Goal: Task Accomplishment & Management: Manage account settings

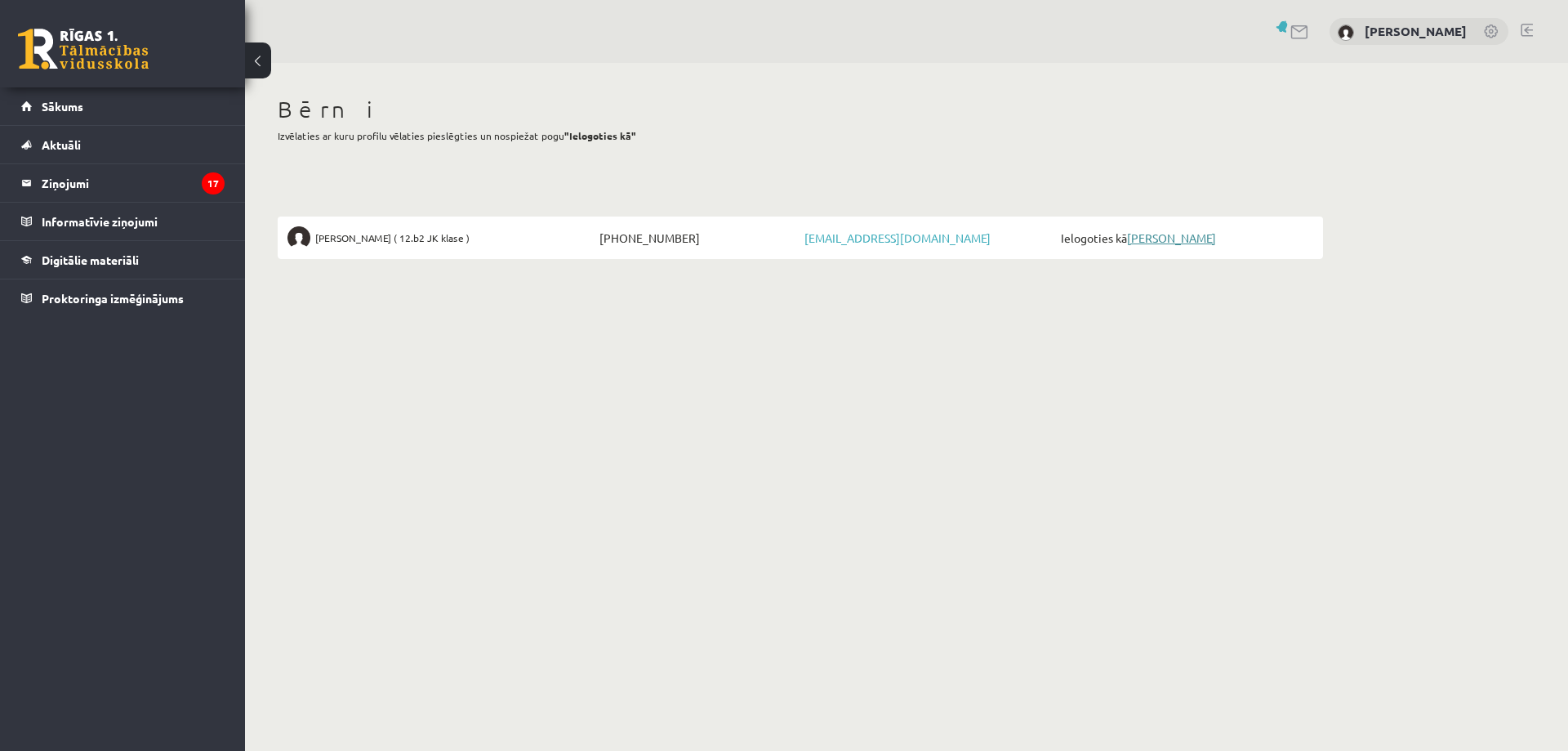
click at [1195, 238] on link "[PERSON_NAME]" at bounding box center [1171, 237] width 89 height 15
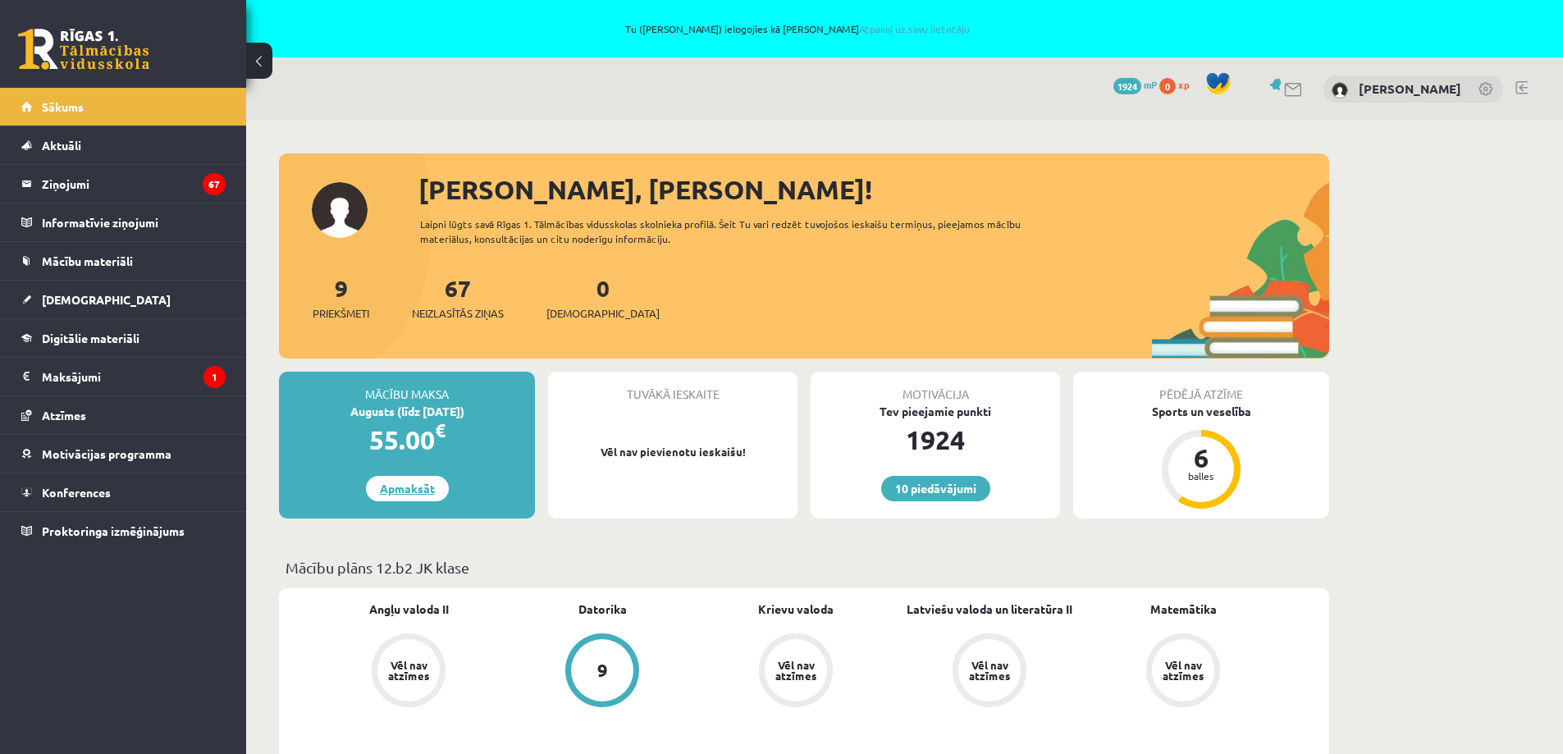
click at [403, 489] on link "Apmaksāt" at bounding box center [407, 488] width 83 height 25
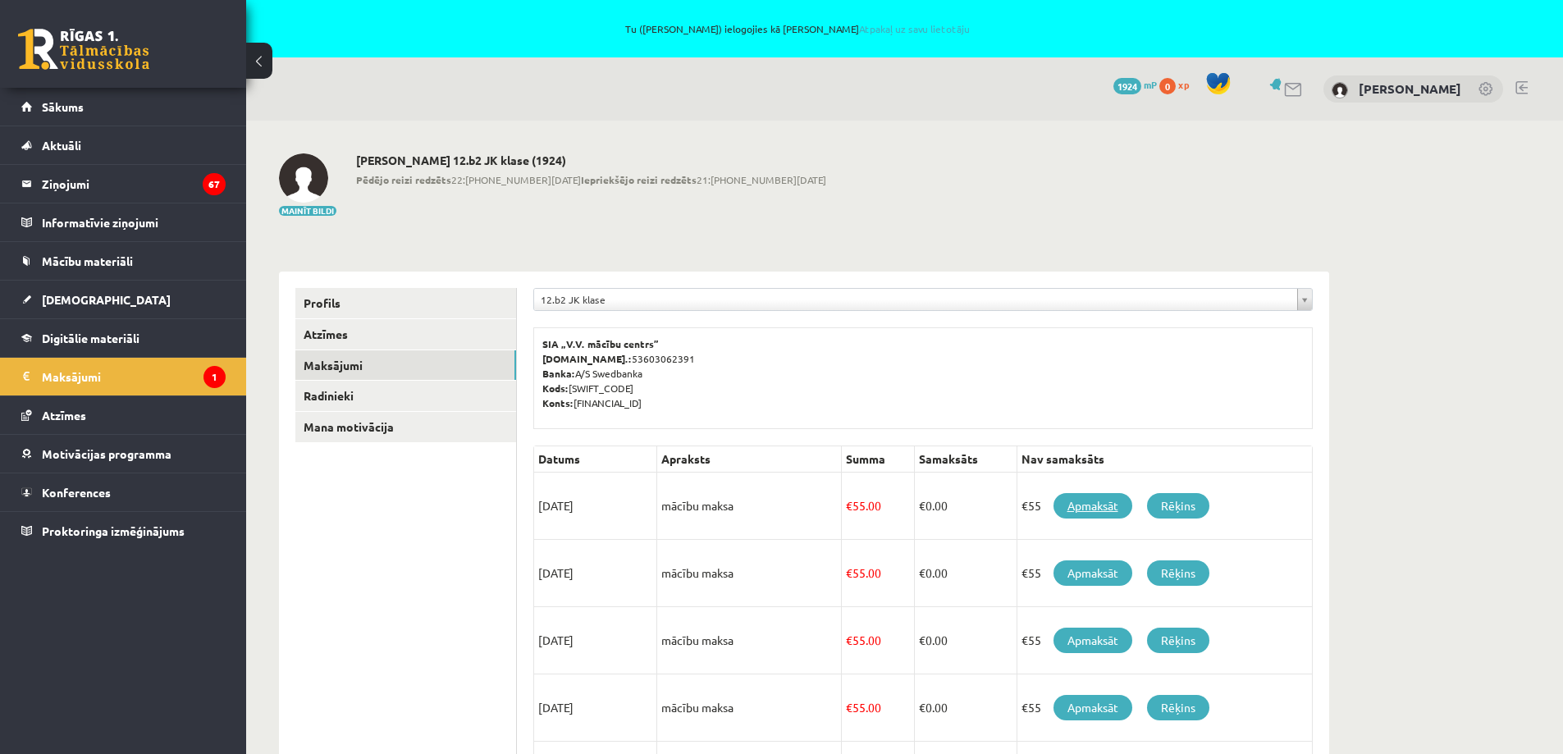
click at [1101, 505] on link "Apmaksāt" at bounding box center [1092, 505] width 79 height 25
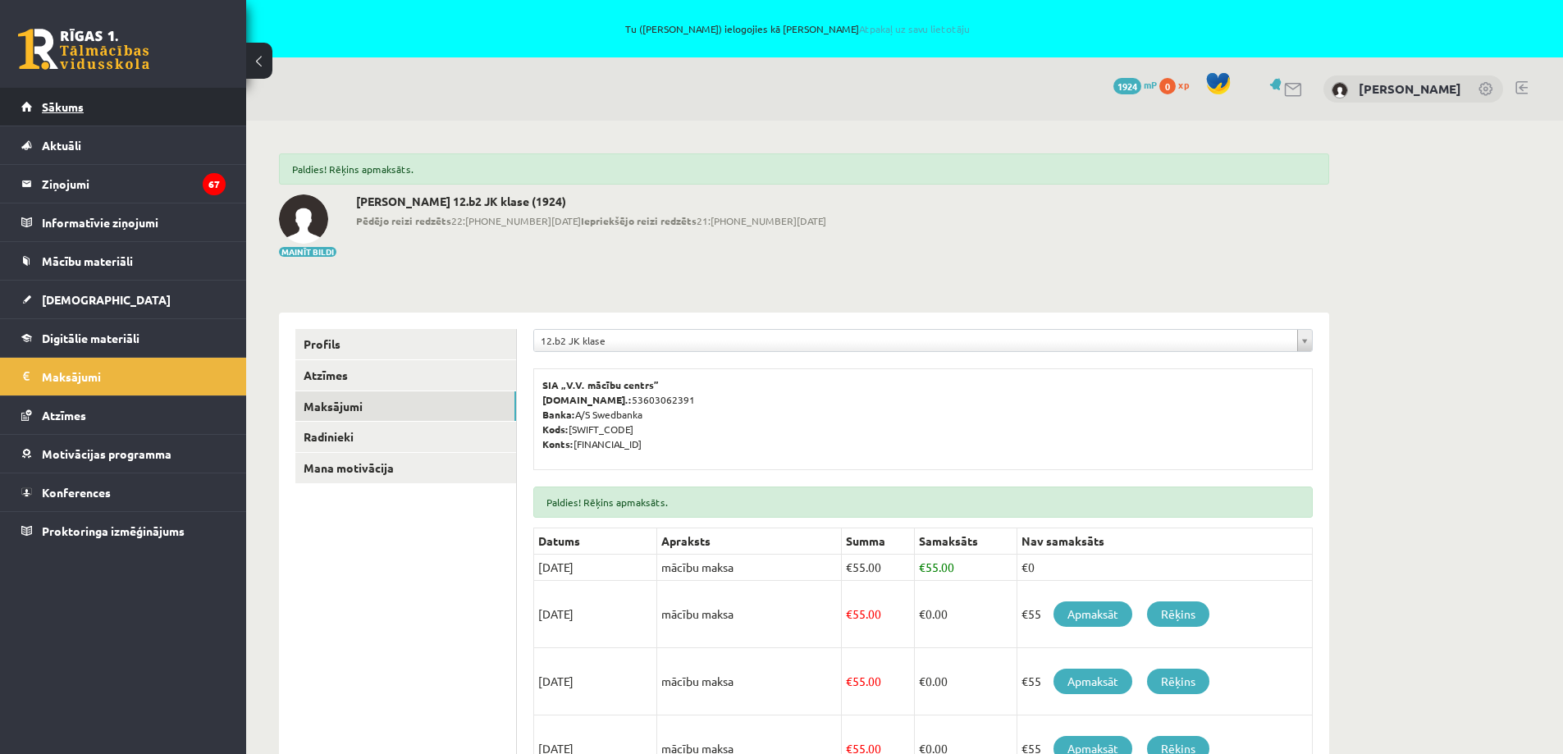
click at [59, 107] on span "Sākums" at bounding box center [63, 106] width 42 height 15
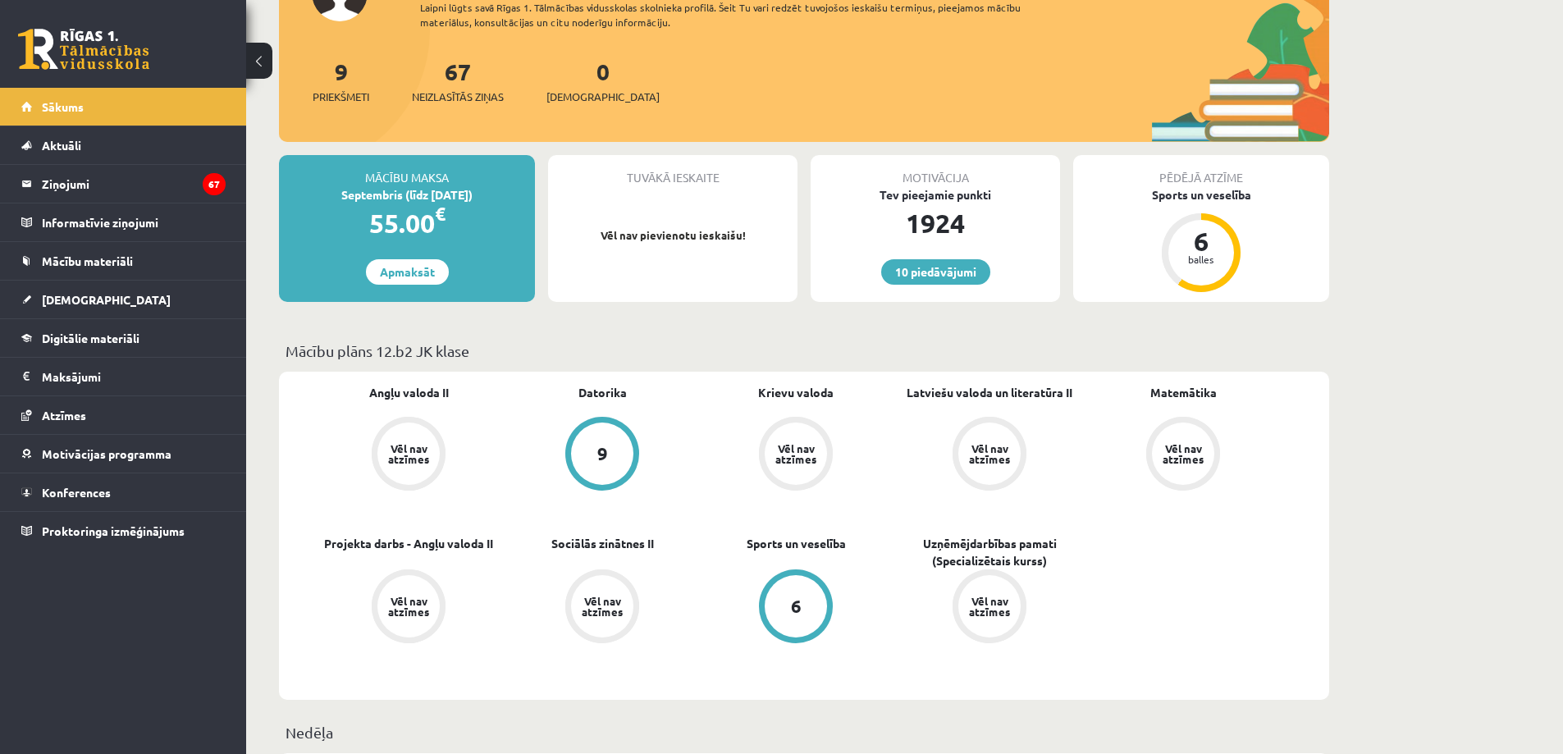
scroll to position [246, 0]
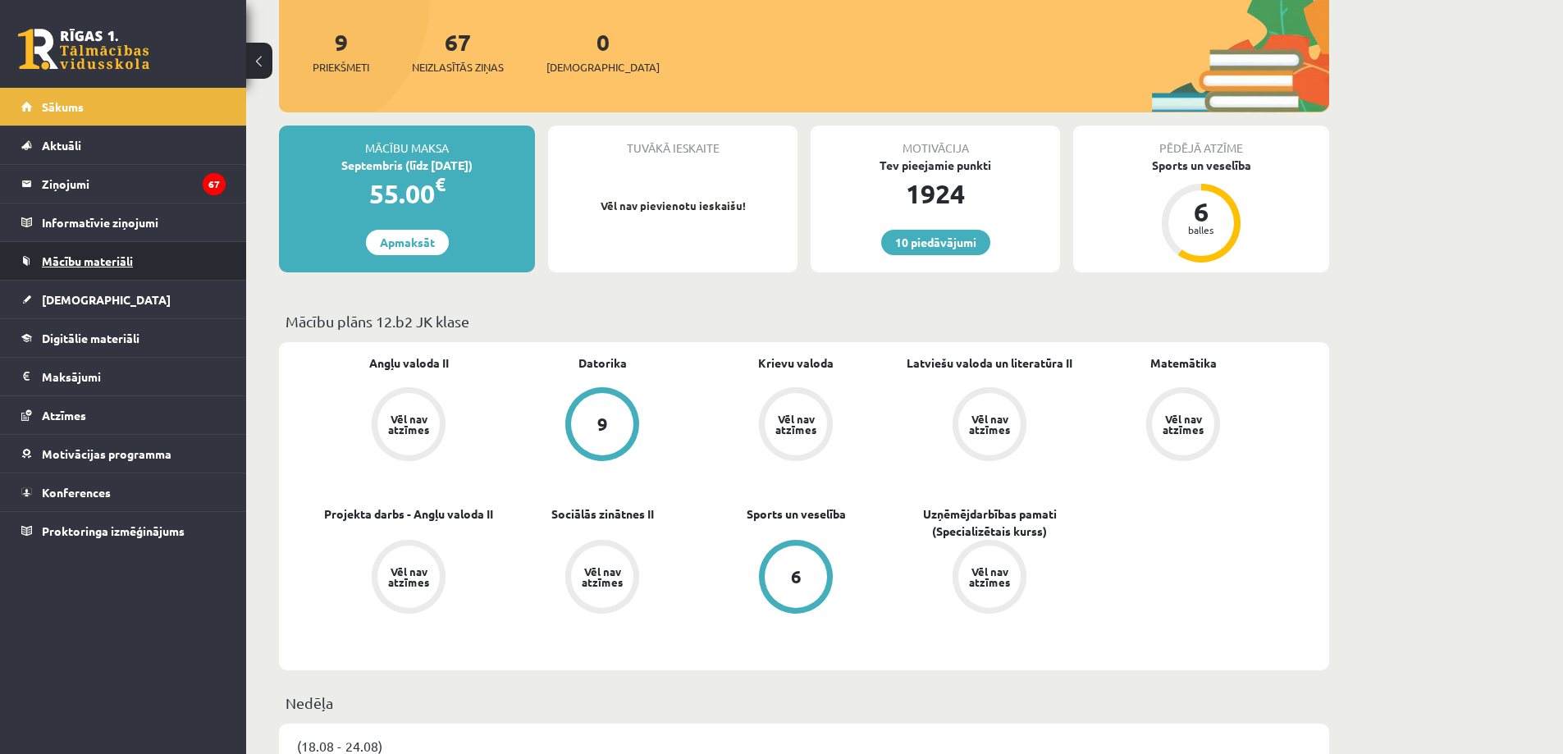
click at [114, 254] on link "Mācību materiāli" at bounding box center [123, 261] width 204 height 38
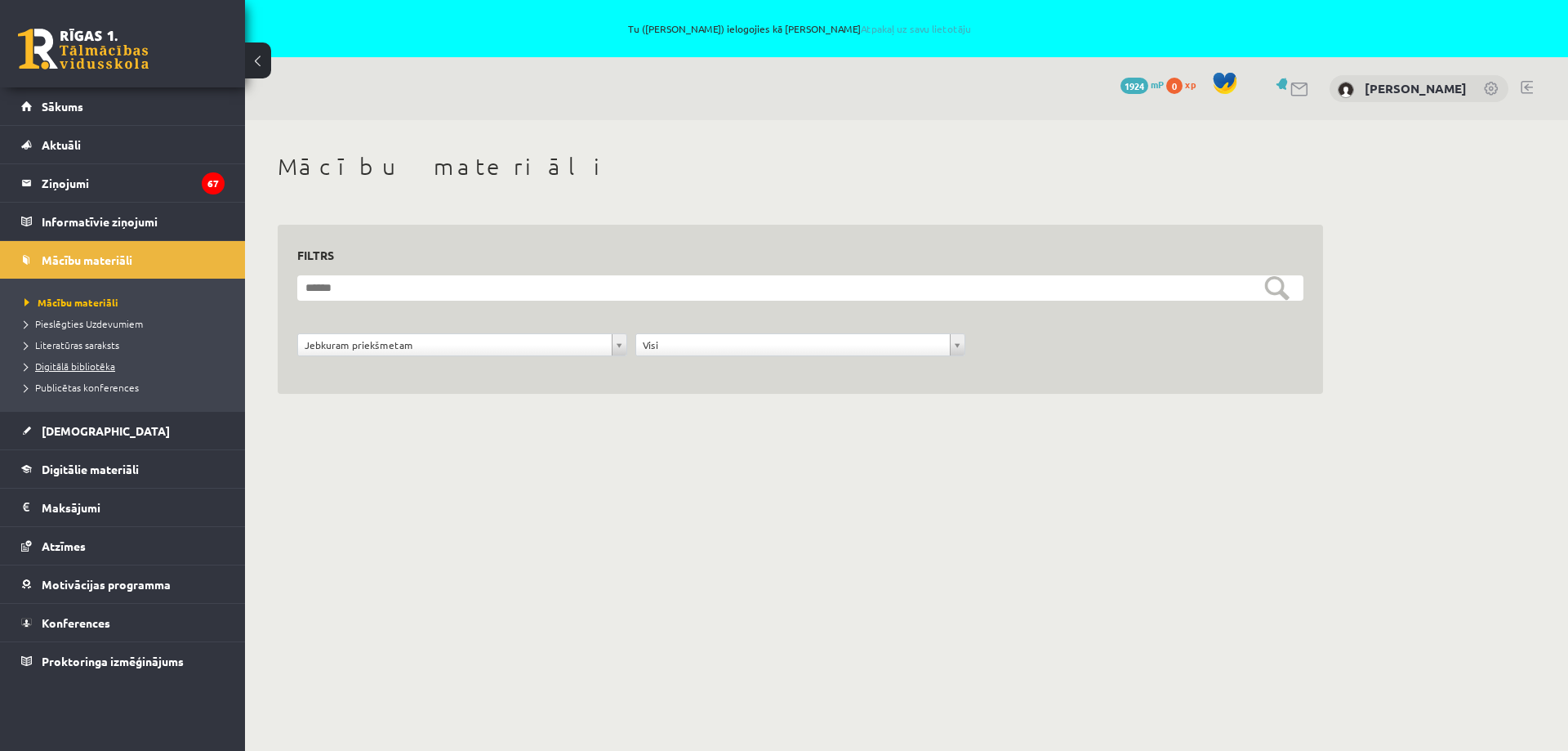
click at [90, 370] on span "Digitālā bibliotēka" at bounding box center [70, 366] width 91 height 13
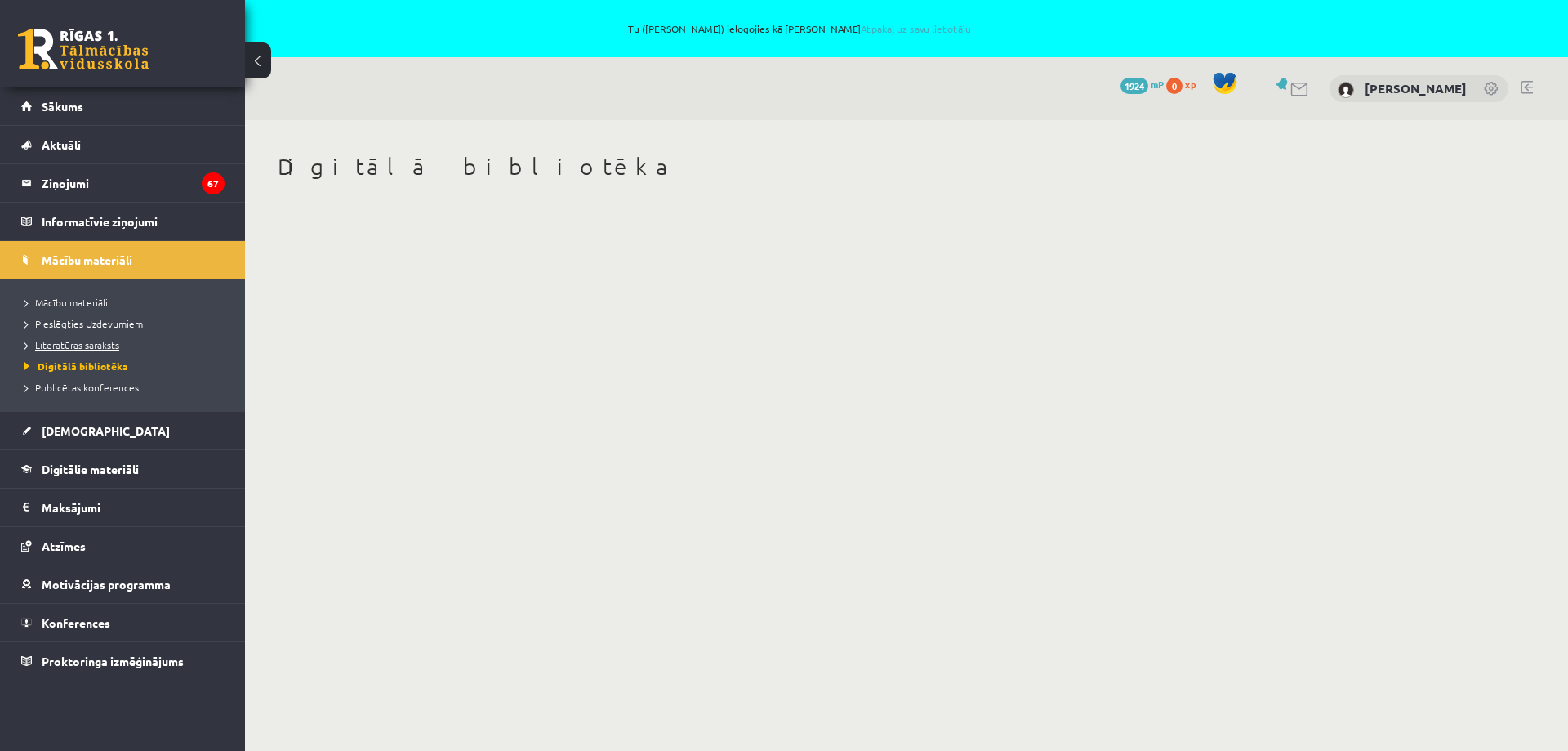
click at [89, 346] on span "Literatūras saraksts" at bounding box center [72, 345] width 95 height 13
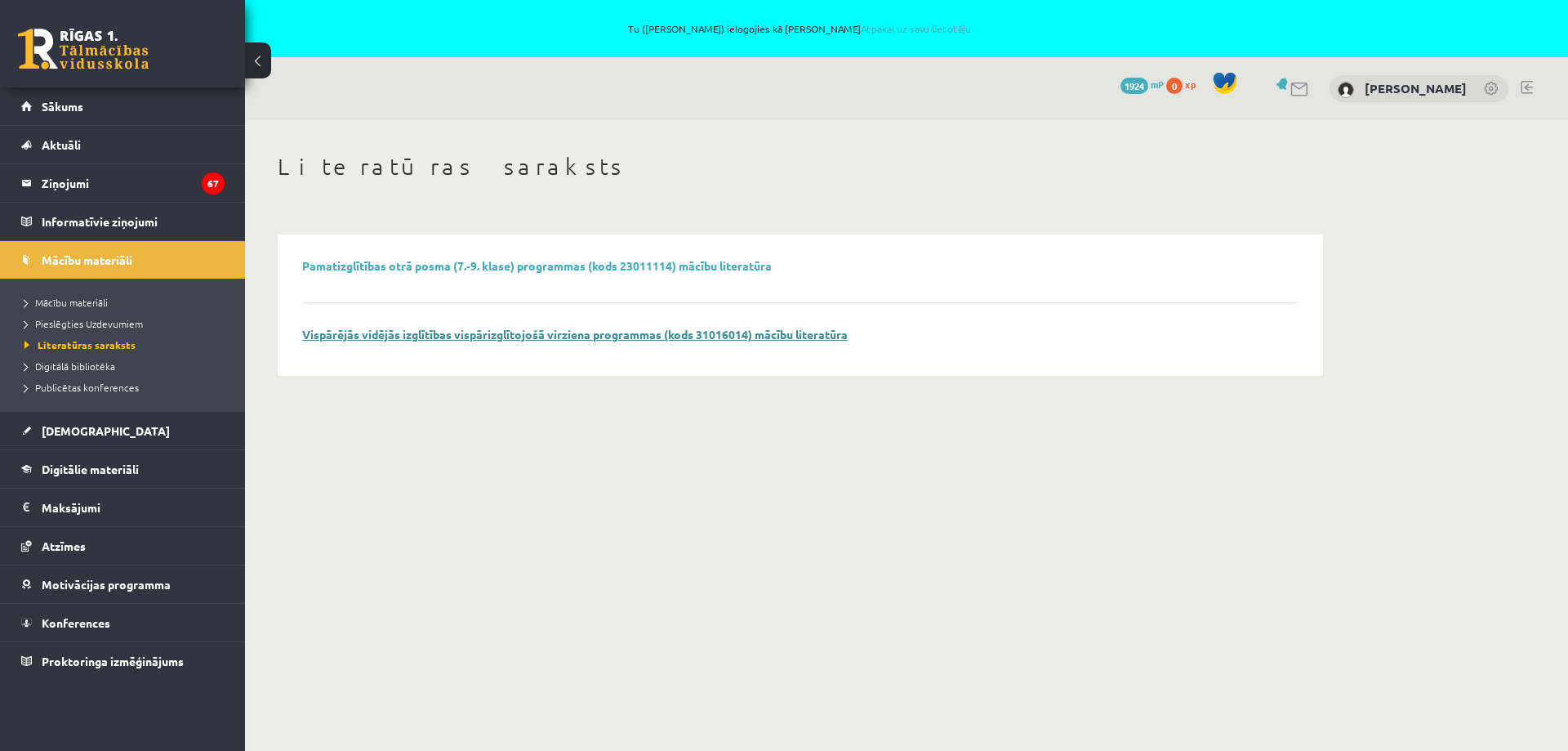
click at [438, 337] on link "Vispārējās vidējās izglītības vispārizglītojošā virziena programmas (kods 31016…" at bounding box center [575, 334] width 546 height 15
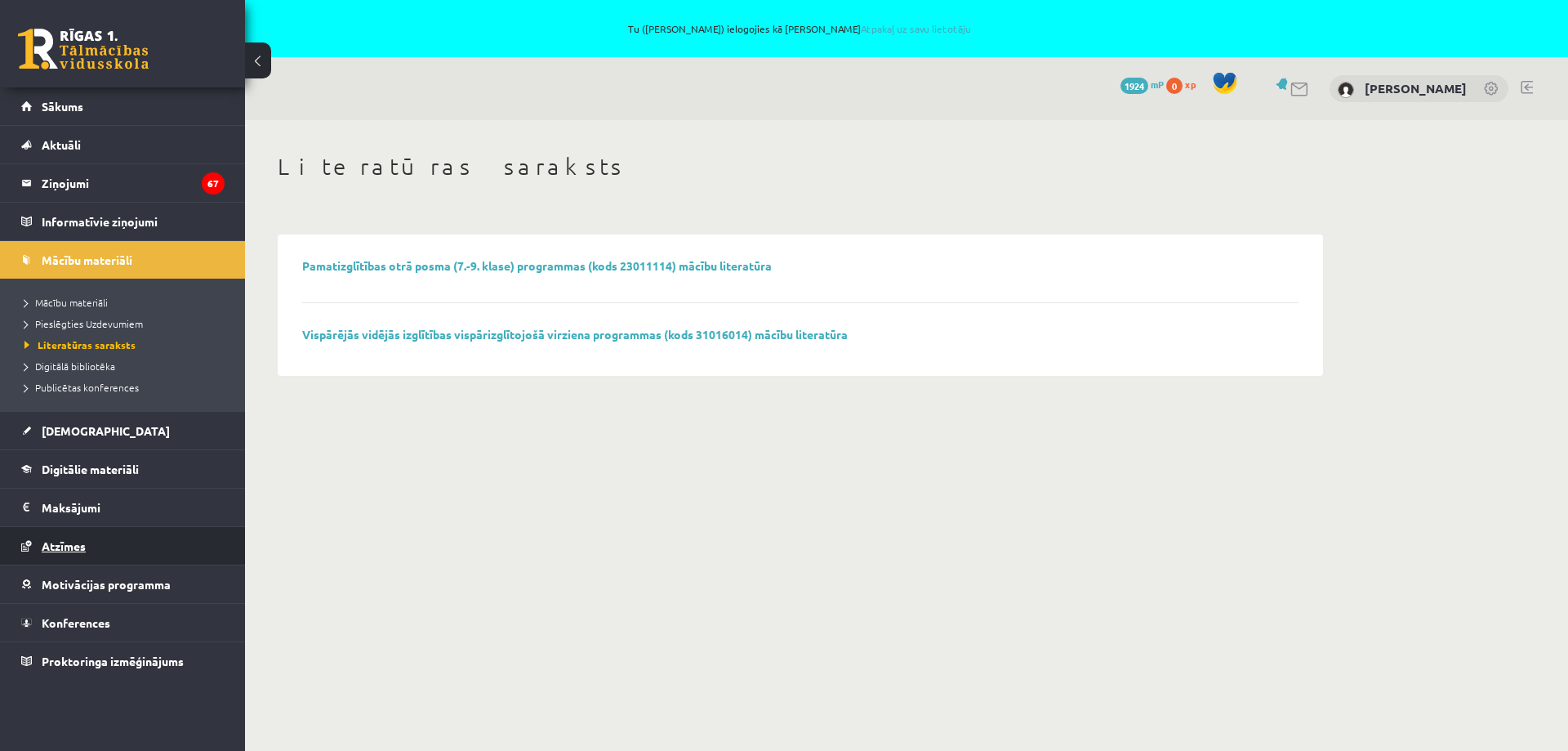
click at [80, 548] on span "Atzīmes" at bounding box center [64, 546] width 44 height 15
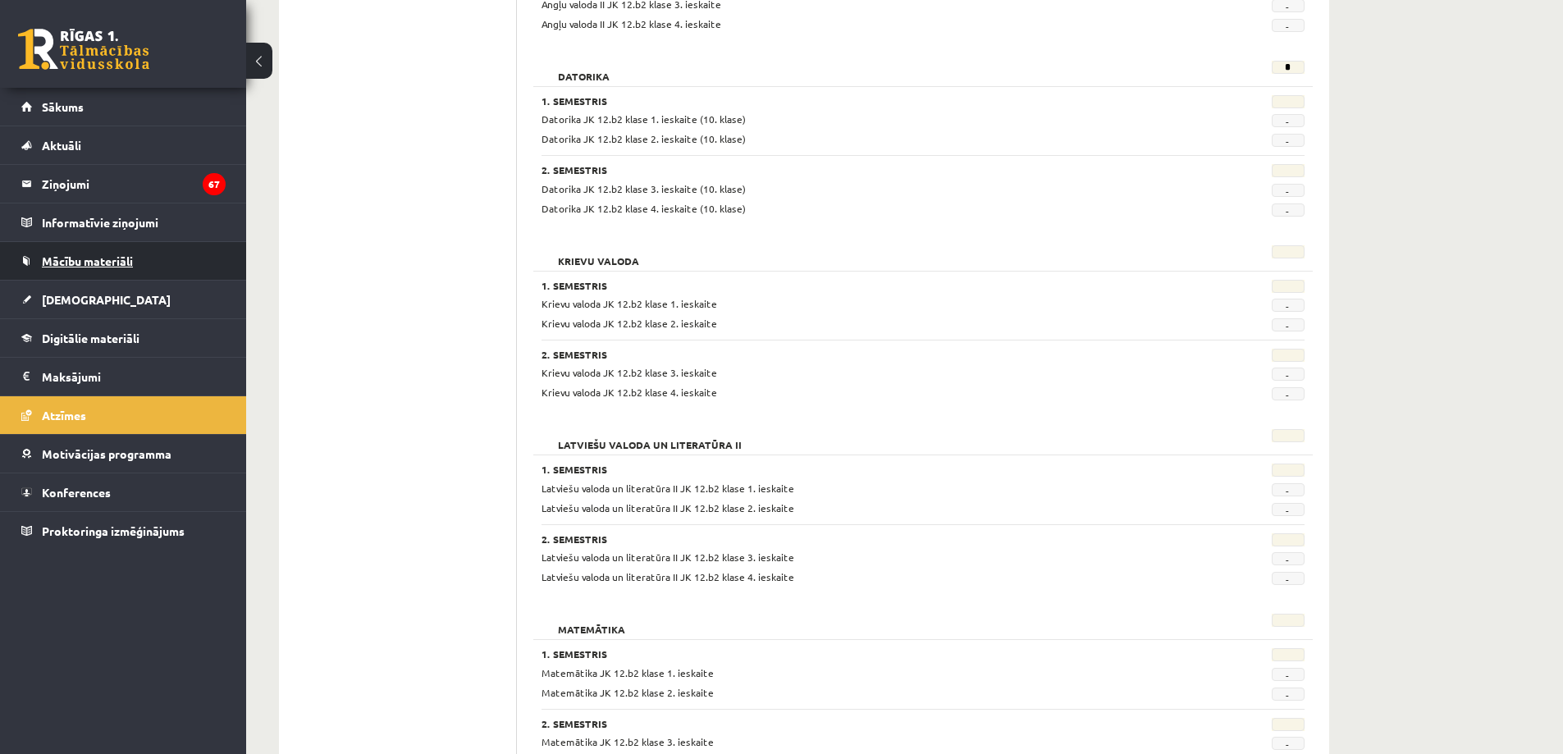
scroll to position [372, 0]
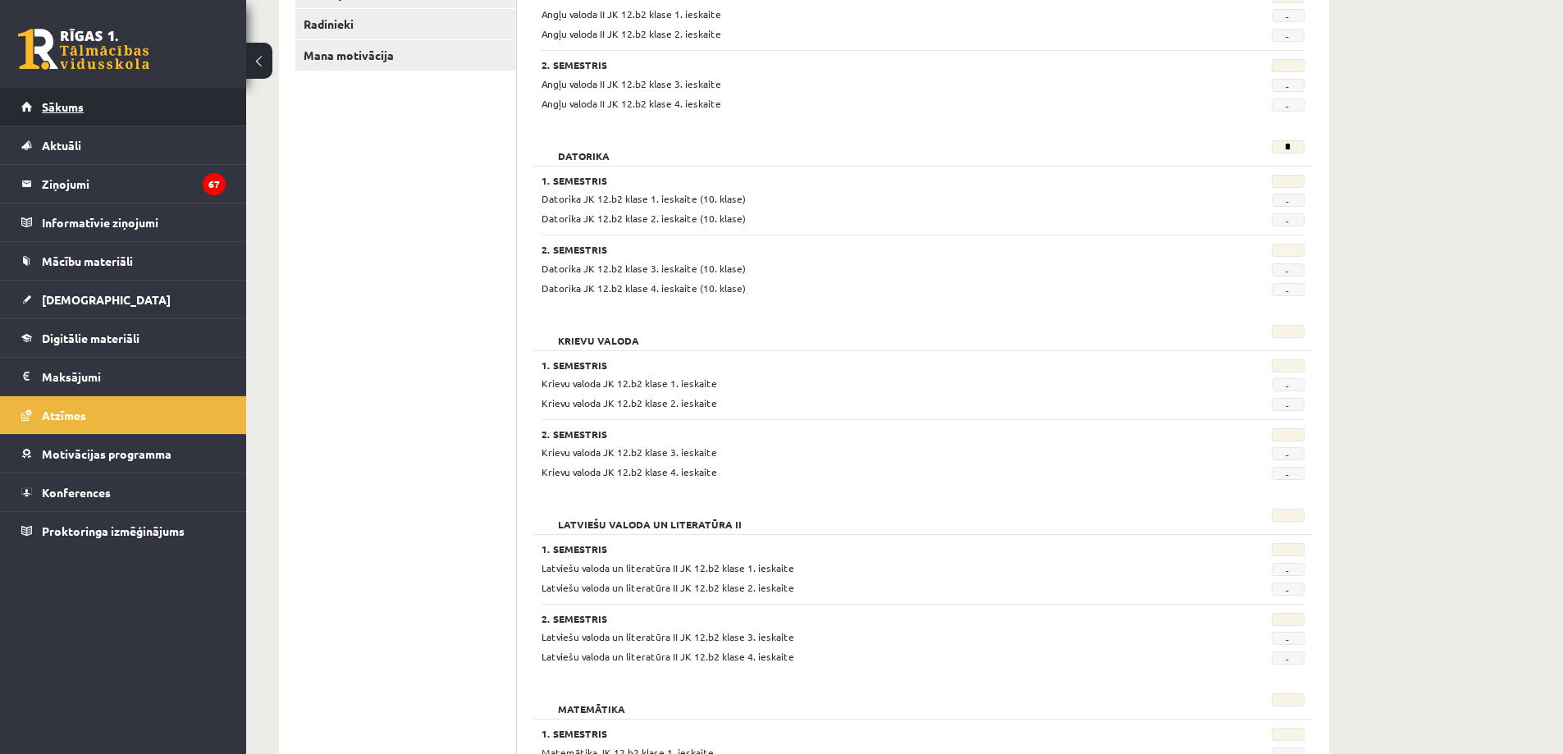
click at [72, 109] on span "Sākums" at bounding box center [63, 106] width 42 height 15
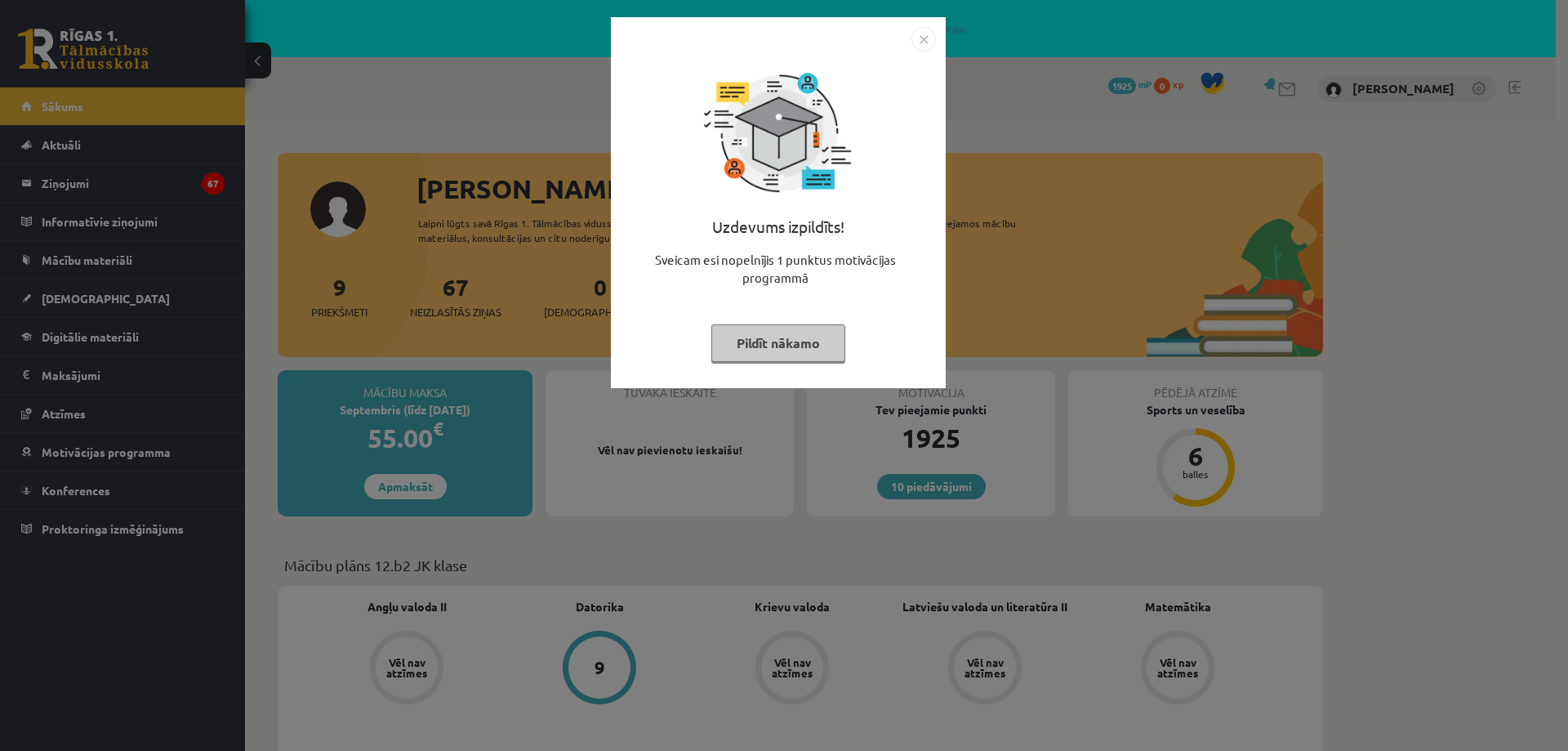
click at [809, 335] on button "Pildīt nākamo" at bounding box center [779, 344] width 134 height 38
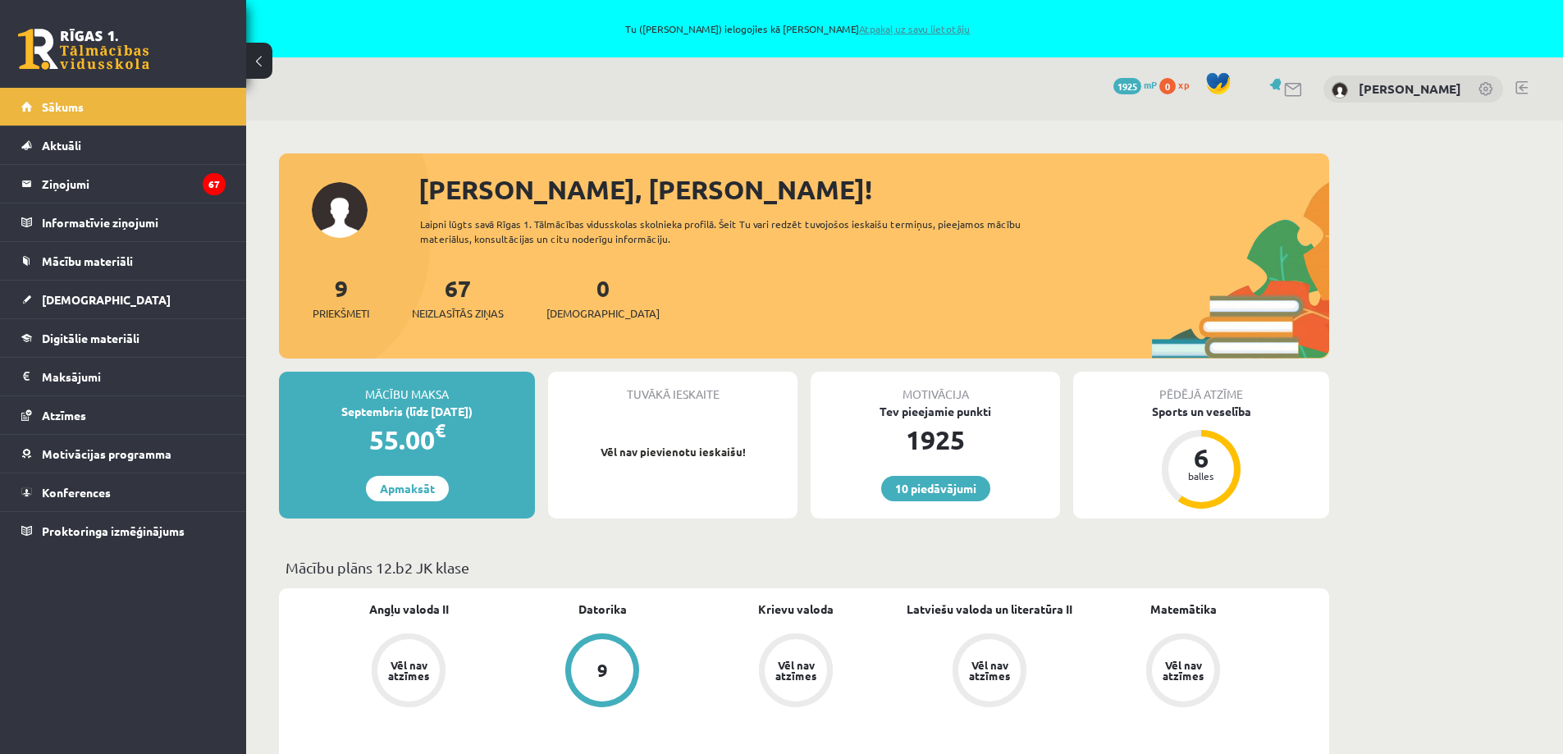
click at [928, 28] on link "Atpakaļ uz savu lietotāju" at bounding box center [914, 28] width 111 height 13
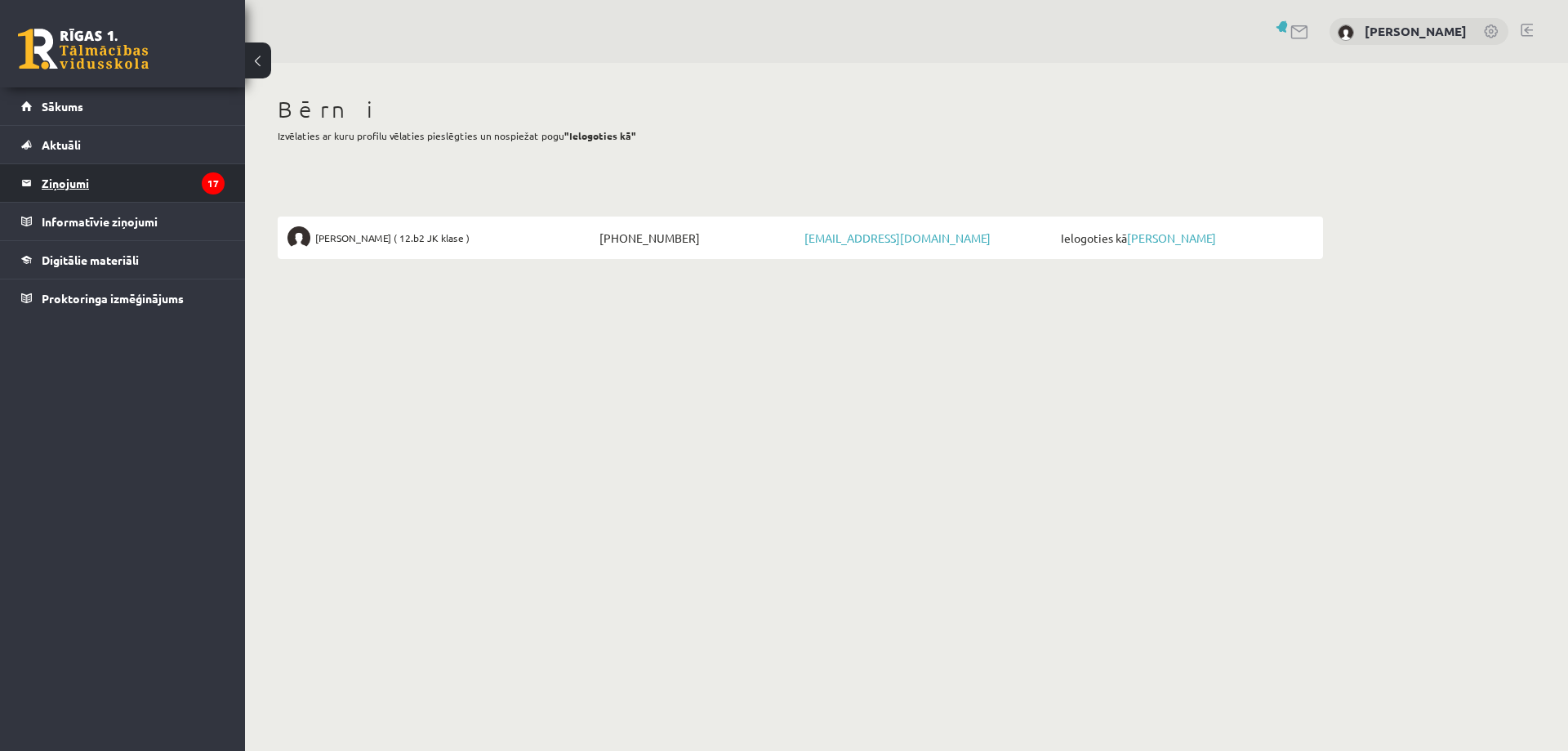
click at [211, 182] on icon "17" at bounding box center [213, 183] width 23 height 22
